Goal: Task Accomplishment & Management: Use online tool/utility

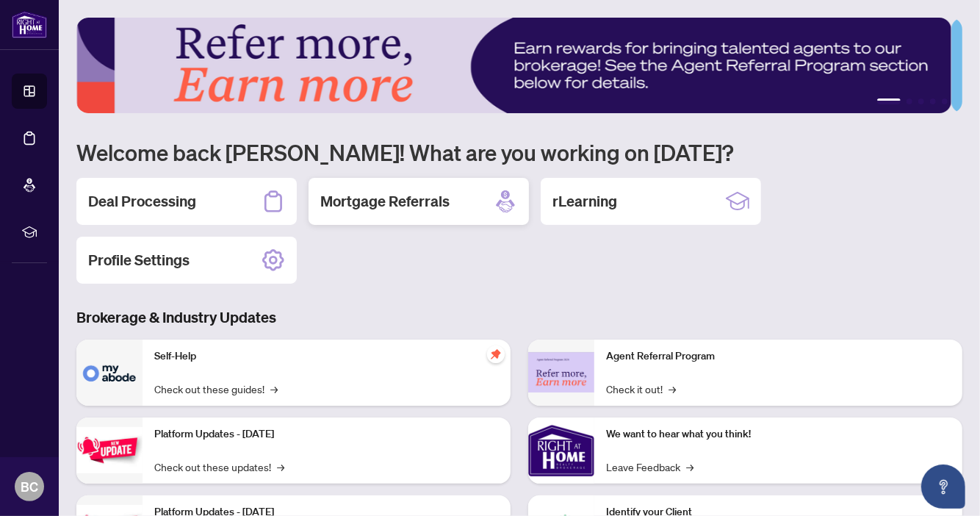
scroll to position [161, 0]
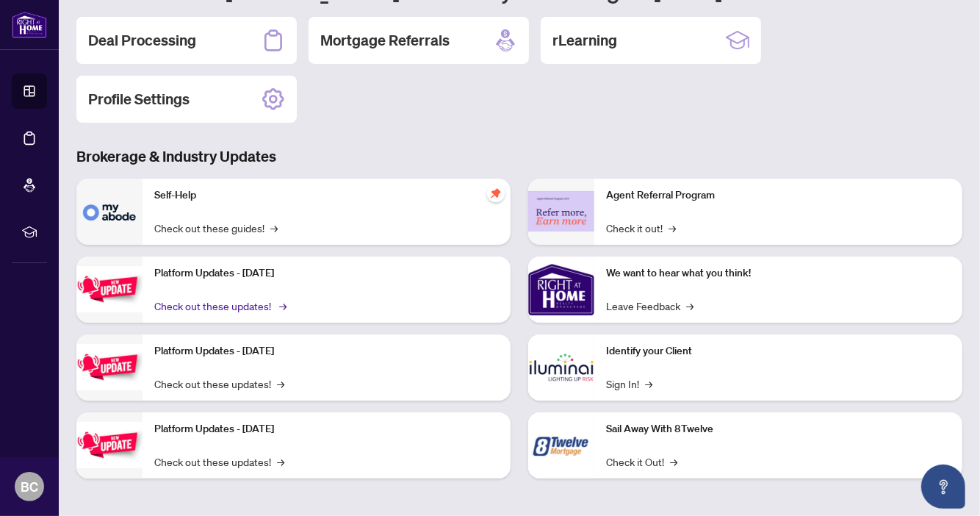
click at [237, 302] on link "Check out these updates! →" at bounding box center [219, 306] width 130 height 16
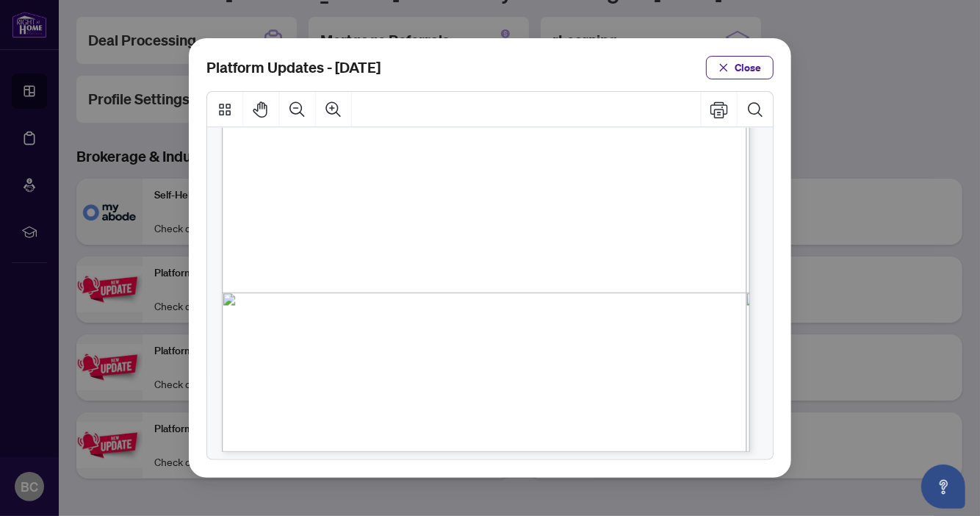
scroll to position [376, 0]
click at [748, 57] on span "Close" at bounding box center [748, 68] width 26 height 24
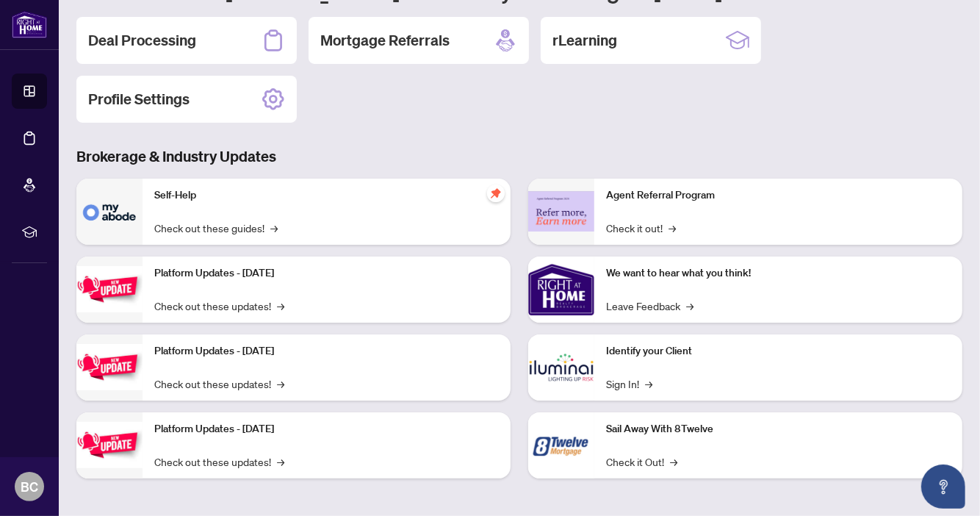
scroll to position [0, 0]
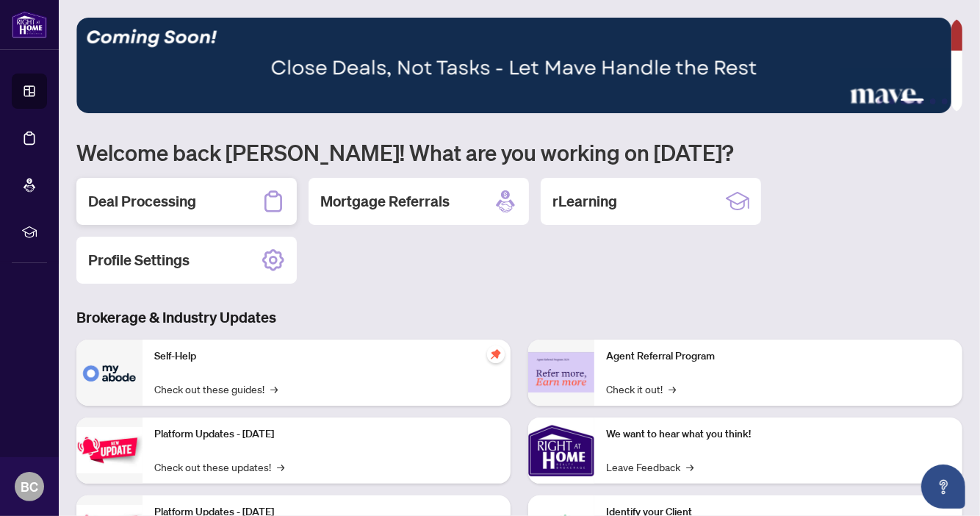
click at [148, 201] on h2 "Deal Processing" at bounding box center [142, 201] width 108 height 21
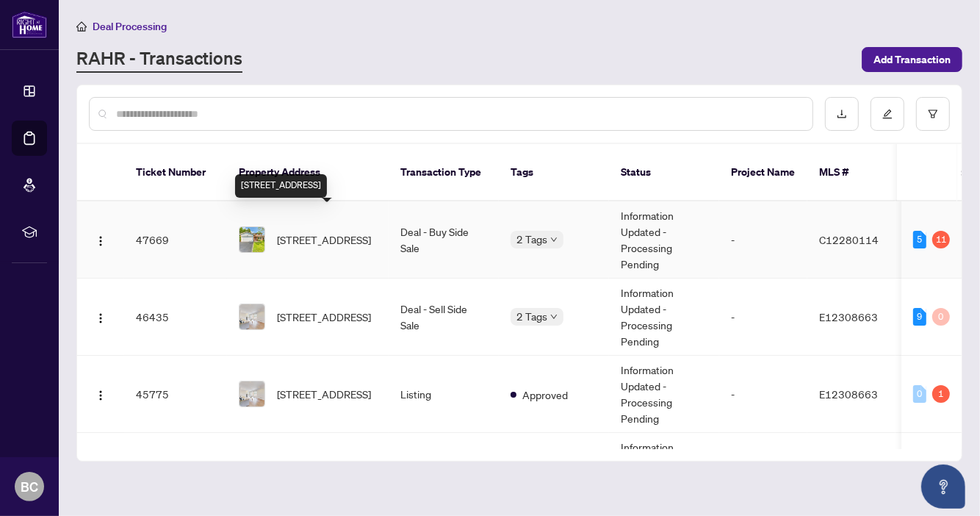
click at [337, 231] on span "[STREET_ADDRESS]" at bounding box center [324, 239] width 94 height 16
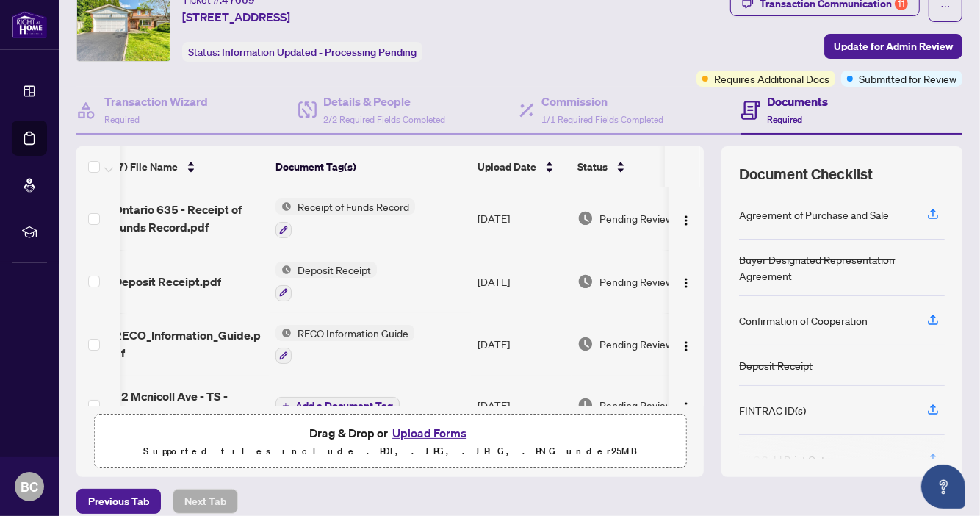
scroll to position [73, 0]
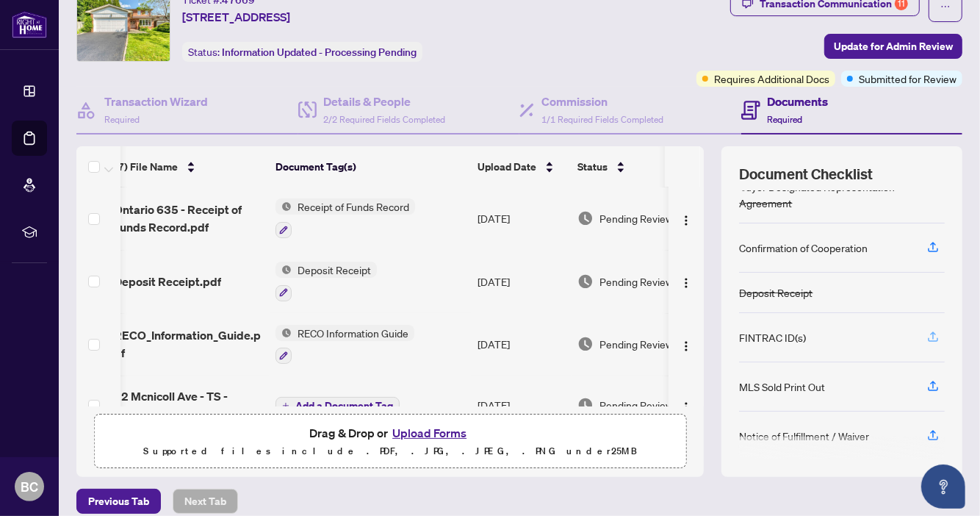
click at [927, 330] on icon "button" at bounding box center [933, 336] width 13 height 13
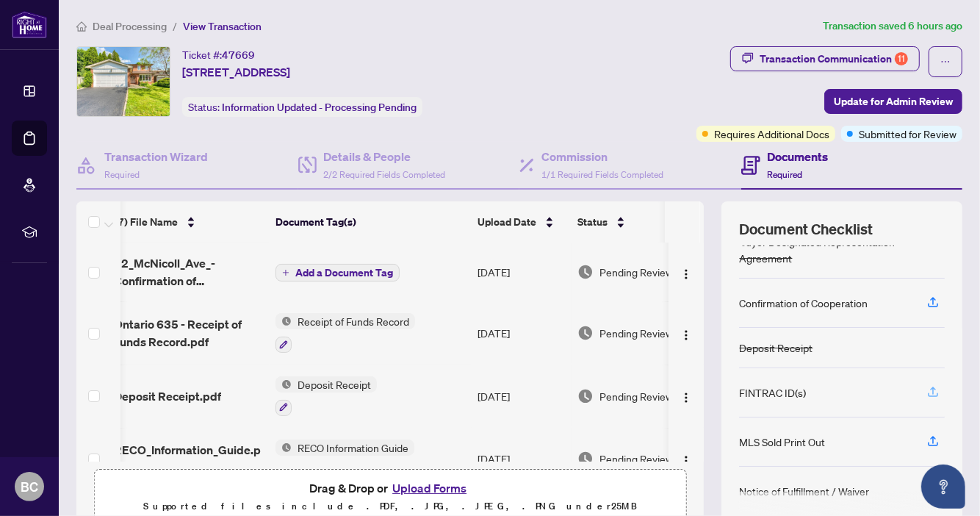
click at [930, 387] on icon "button" at bounding box center [933, 390] width 6 height 7
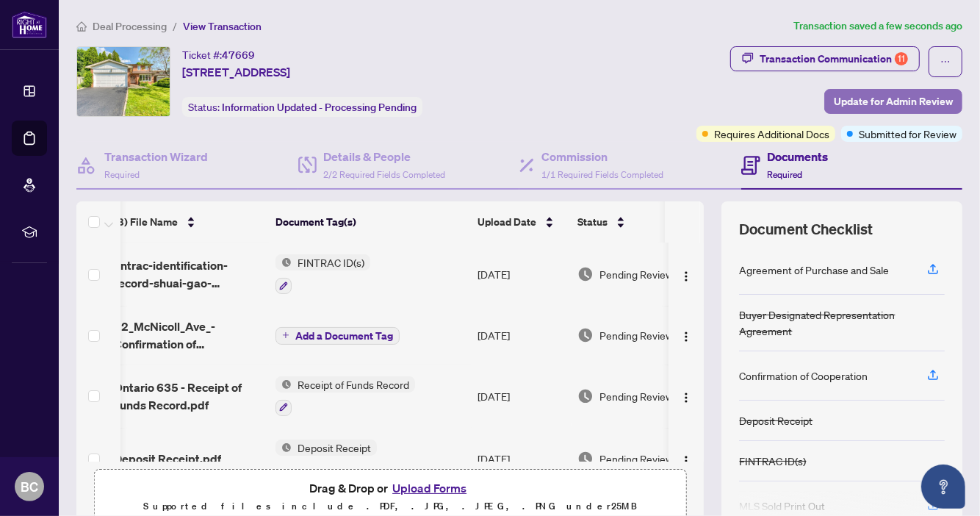
click at [897, 96] on span "Update for Admin Review" at bounding box center [893, 102] width 119 height 24
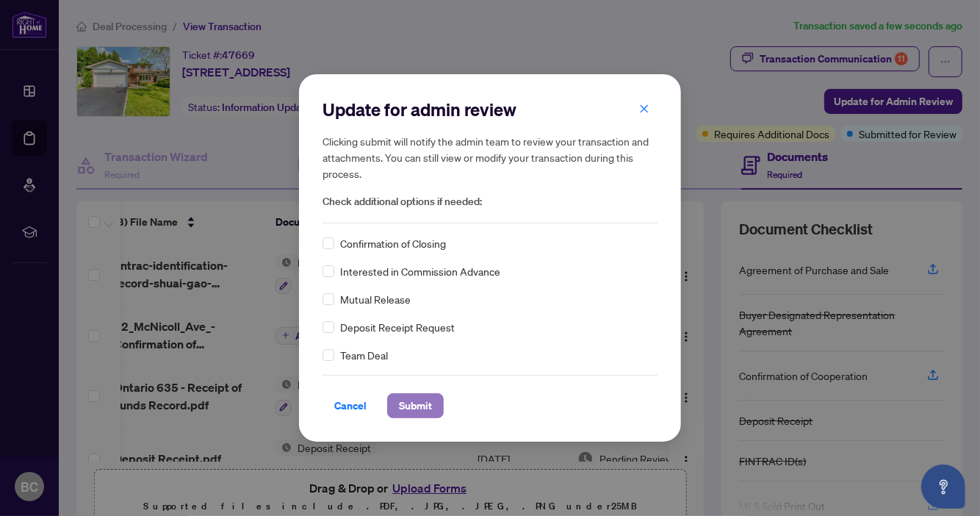
click at [403, 404] on span "Submit" at bounding box center [415, 406] width 33 height 24
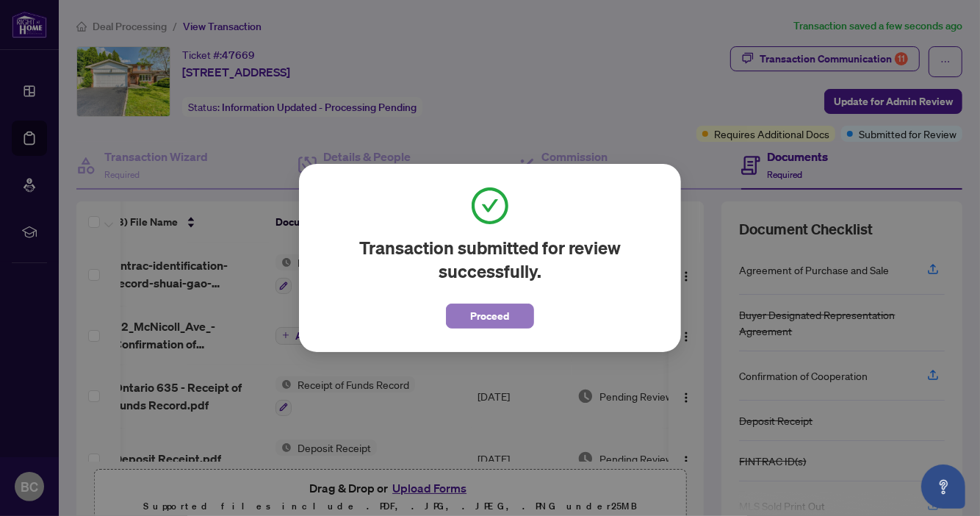
click at [492, 317] on span "Proceed" at bounding box center [490, 316] width 39 height 24
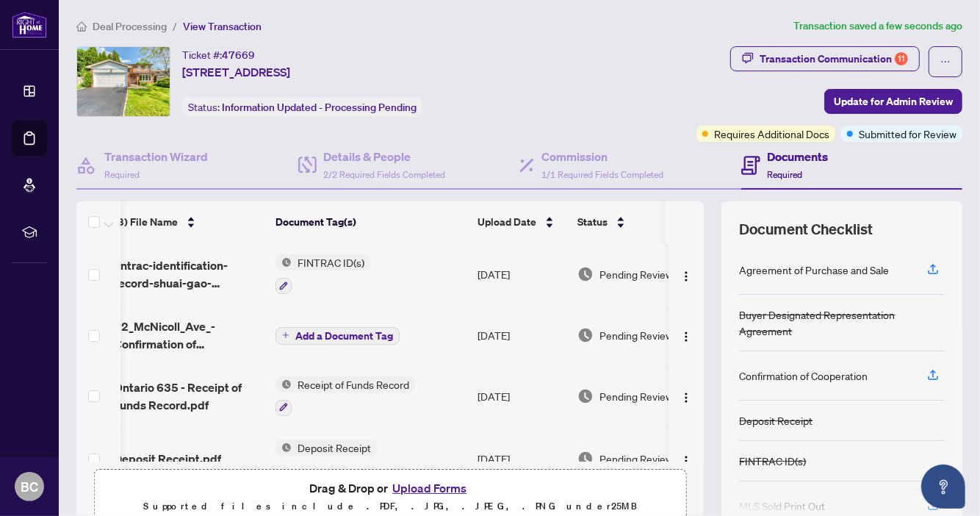
scroll to position [73, 12]
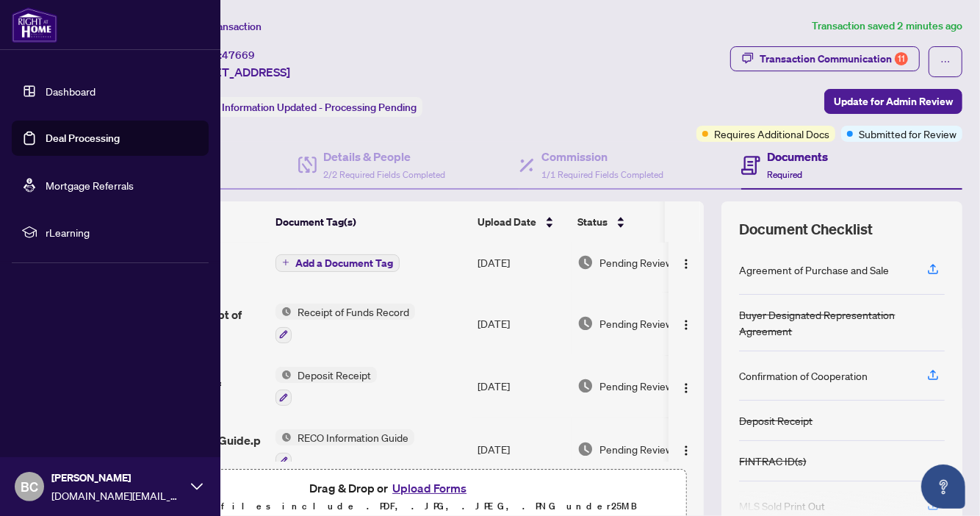
click at [65, 92] on link "Dashboard" at bounding box center [71, 91] width 50 height 13
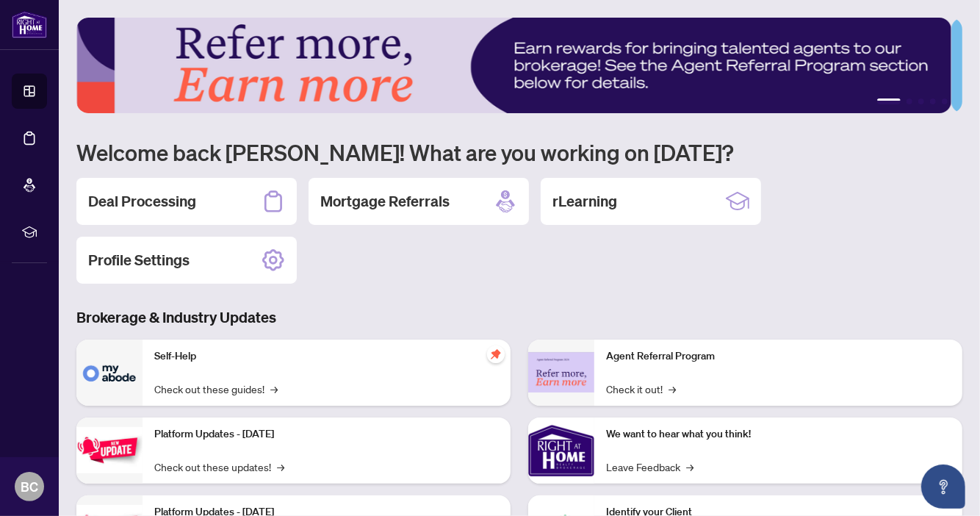
scroll to position [146, 0]
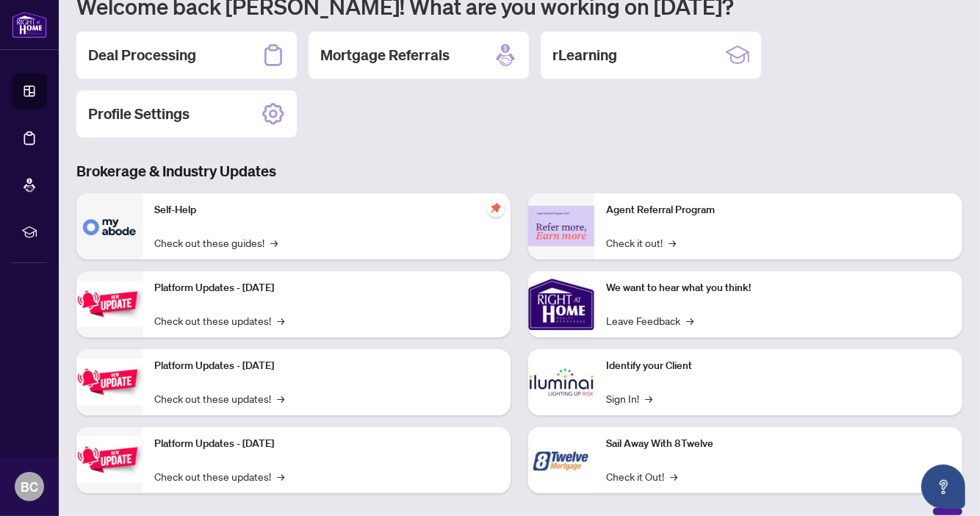
click at [655, 367] on p "Identify your Client" at bounding box center [778, 366] width 345 height 16
click at [556, 379] on img at bounding box center [561, 382] width 66 height 66
click at [619, 395] on link "Sign In! →" at bounding box center [629, 398] width 46 height 16
click at [133, 49] on h2 "Deal Processing" at bounding box center [142, 55] width 108 height 21
